Goal: Task Accomplishment & Management: Manage account settings

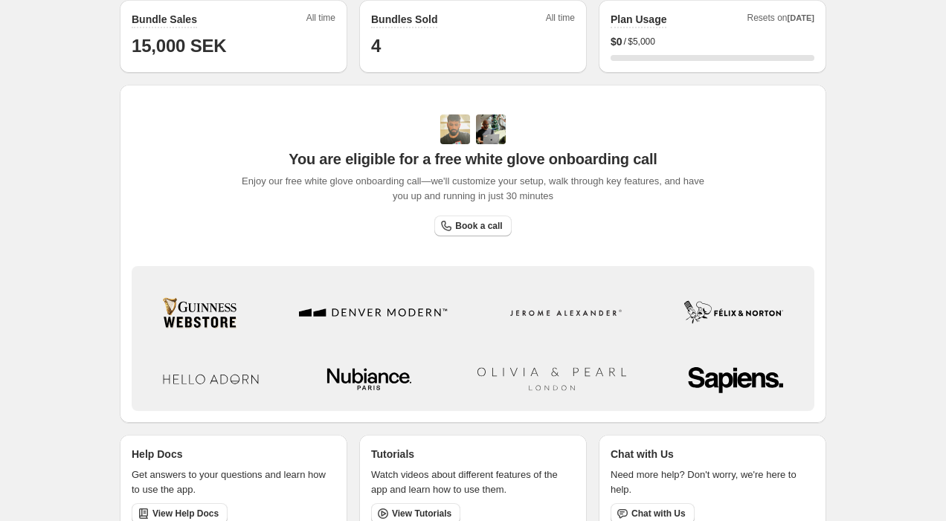
scroll to position [387, 0]
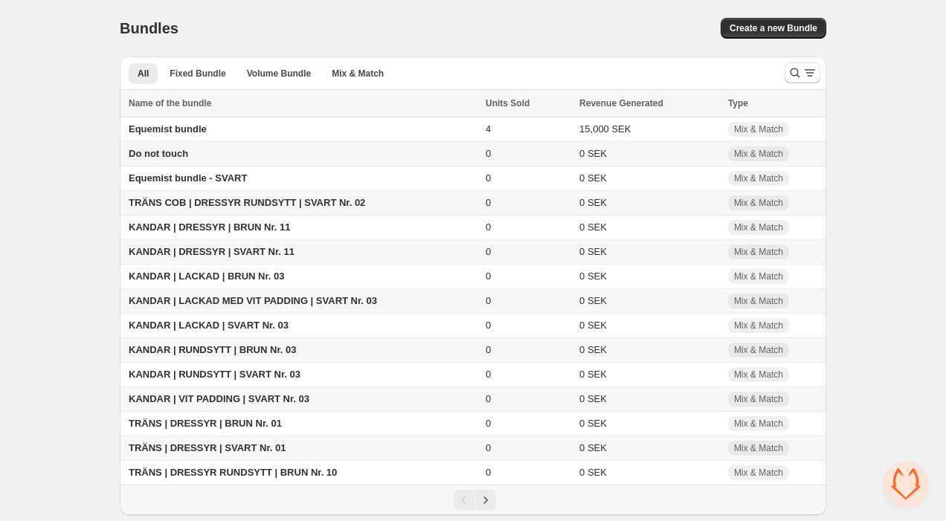
click at [297, 204] on span "TRÄNS COB | DRESSYR RUNDSYTT | SVART Nr. 02" at bounding box center [247, 202] width 236 height 11
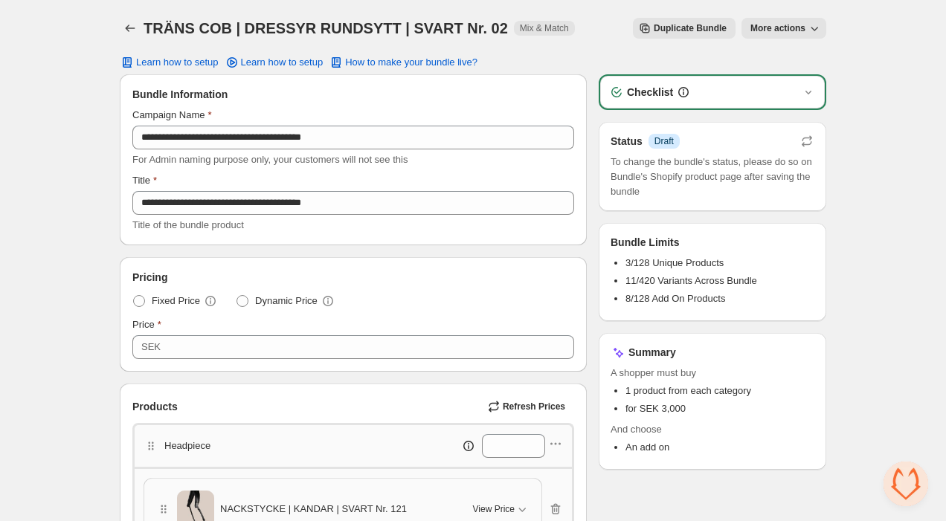
click at [808, 26] on icon "button" at bounding box center [814, 28] width 15 height 15
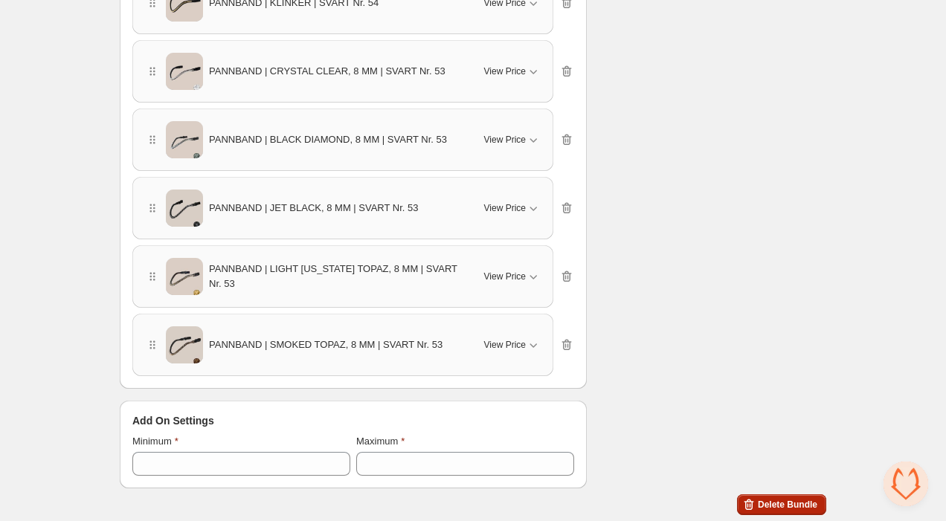
scroll to position [1110, 0]
click at [766, 496] on button "Delete Bundle" at bounding box center [781, 505] width 89 height 21
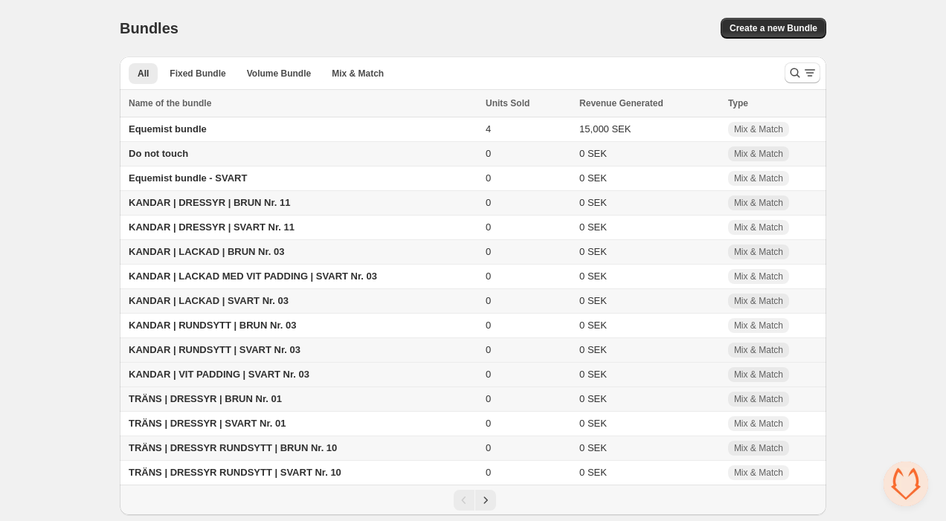
scroll to position [5, 0]
click at [485, 504] on icon "Next" at bounding box center [485, 500] width 15 height 15
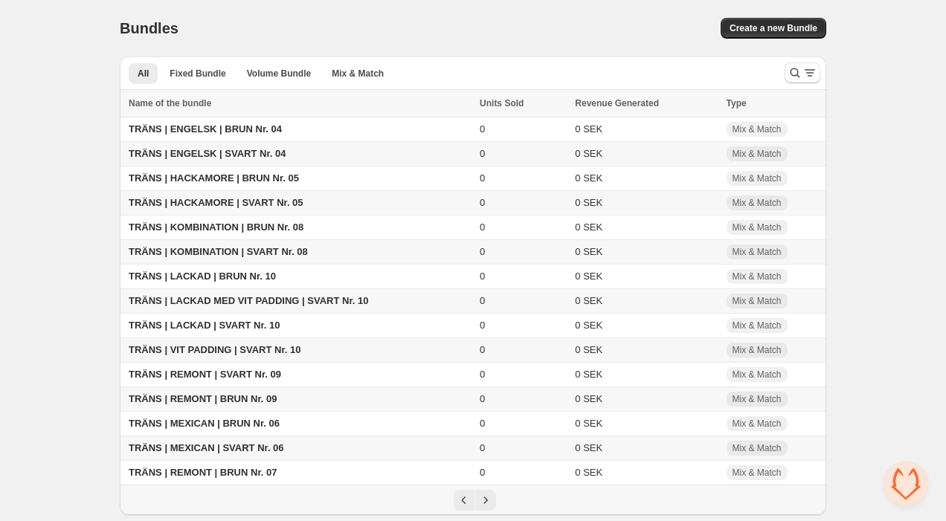
click at [227, 248] on span "TRÄNS | KOMBINATION | SVART Nr. 08" at bounding box center [218, 251] width 179 height 11
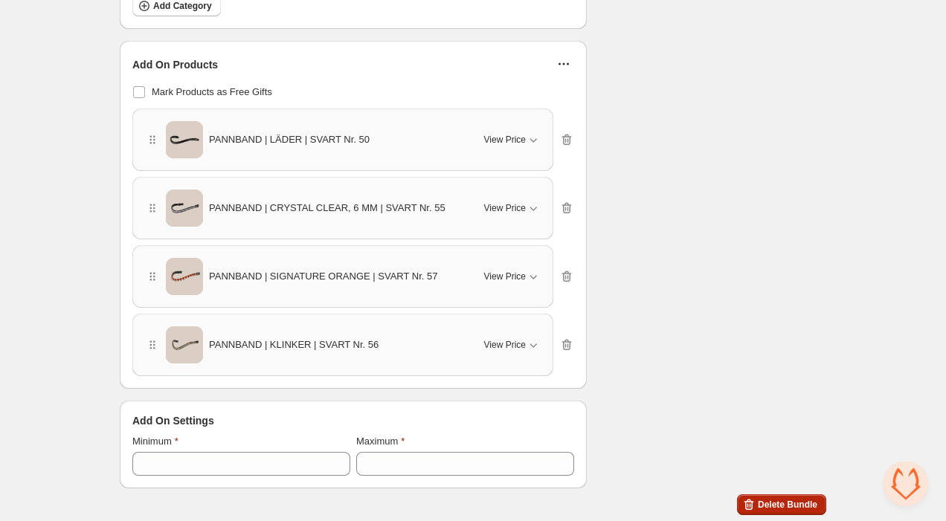
scroll to position [702, 0]
click at [786, 498] on button "Delete Bundle" at bounding box center [781, 505] width 89 height 21
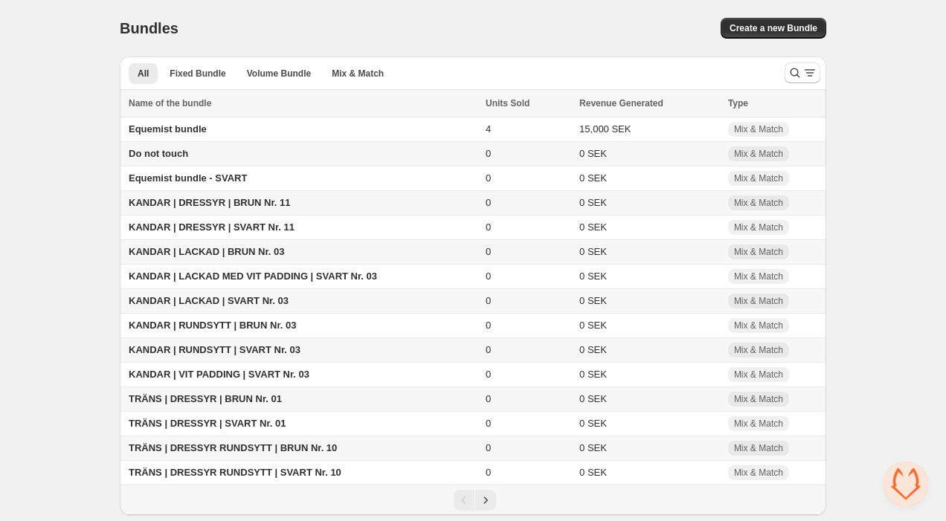
scroll to position [5, 0]
click at [491, 503] on icon "Next" at bounding box center [485, 500] width 15 height 15
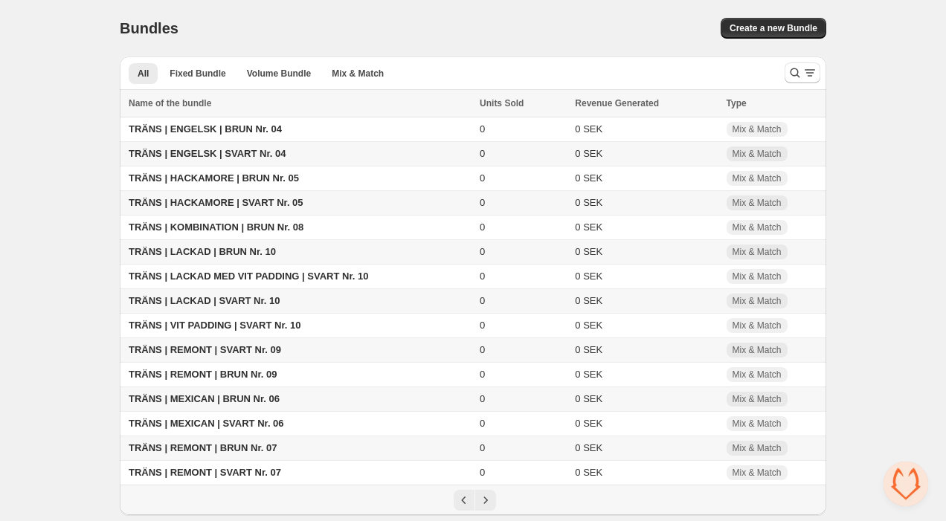
click at [302, 197] on span "TRÄNS | HACKAMORE | SVART Nr. 05" at bounding box center [216, 202] width 175 height 11
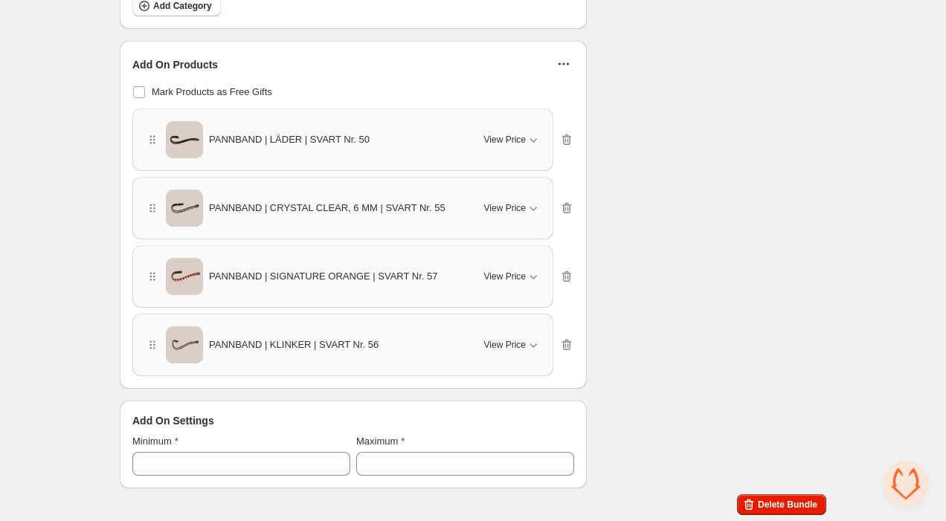
scroll to position [702, 0]
click at [783, 502] on span "Delete Bundle" at bounding box center [786, 506] width 59 height 12
